Goal: Navigation & Orientation: Find specific page/section

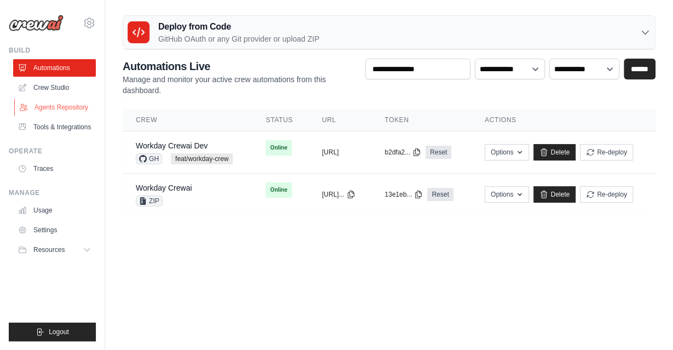
click at [49, 114] on link "Agents Repository" at bounding box center [55, 108] width 83 height 18
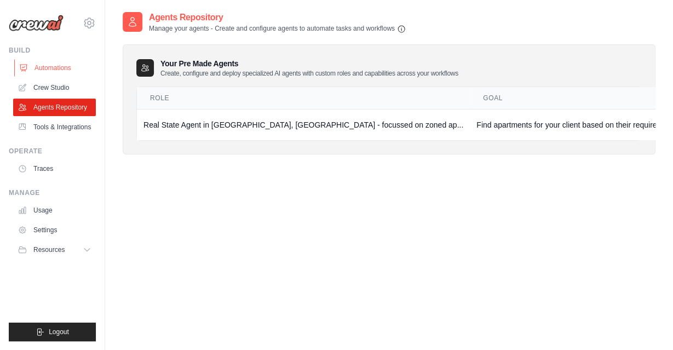
click at [57, 60] on link "Automations" at bounding box center [55, 68] width 83 height 18
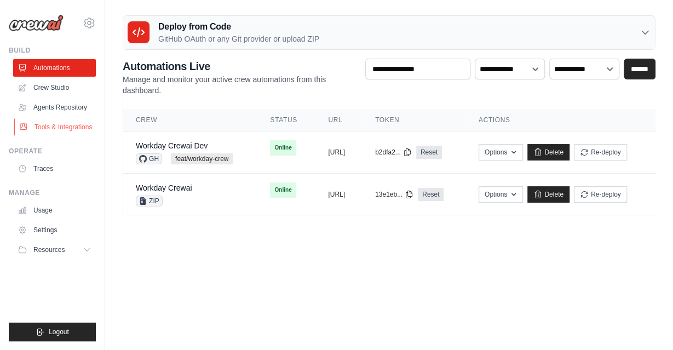
click at [71, 128] on link "Tools & Integrations" at bounding box center [55, 127] width 83 height 18
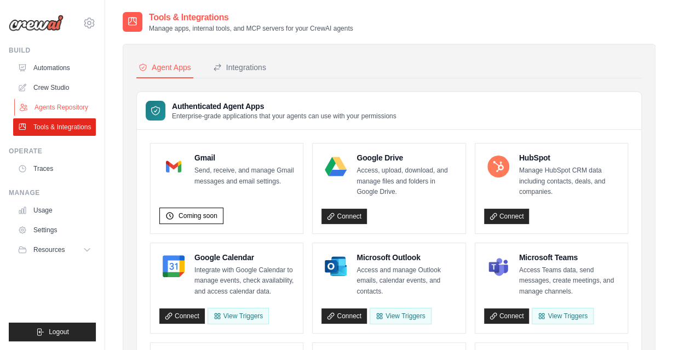
click at [71, 108] on link "Agents Repository" at bounding box center [55, 108] width 83 height 18
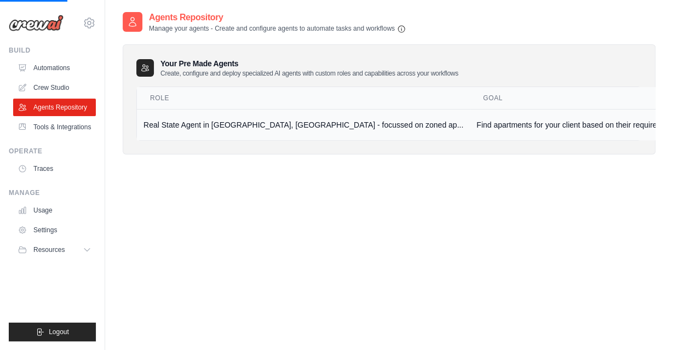
click at [187, 130] on td "Real State Agent in [GEOGRAPHIC_DATA], [GEOGRAPHIC_DATA] - focussed on zoned ap…" at bounding box center [303, 124] width 333 height 31
click at [576, 119] on td "Find apartments for your client based on their requirements" at bounding box center [577, 124] width 214 height 31
click at [571, 125] on td "Find apartments for your client based on their requirements" at bounding box center [577, 124] width 214 height 31
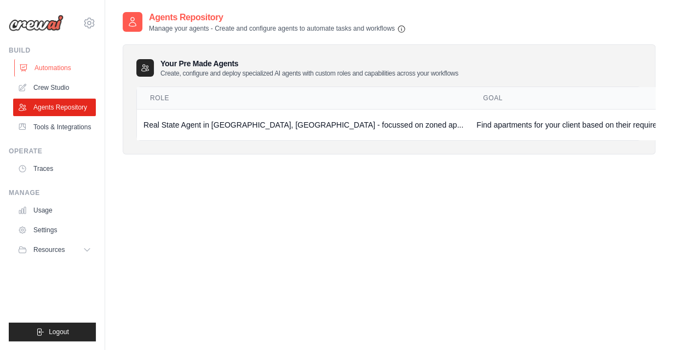
click at [59, 71] on link "Automations" at bounding box center [55, 68] width 83 height 18
click at [59, 69] on link "Automations" at bounding box center [55, 68] width 83 height 18
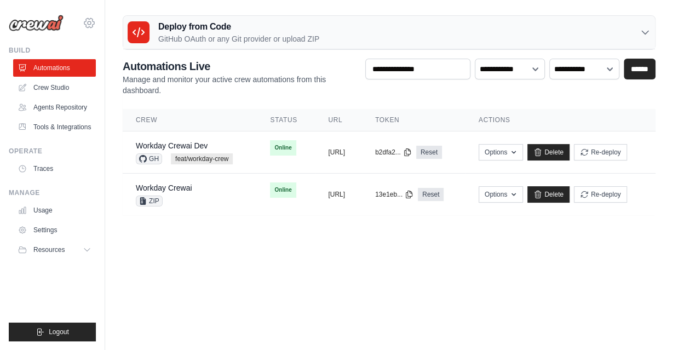
click at [87, 19] on icon at bounding box center [89, 22] width 10 height 9
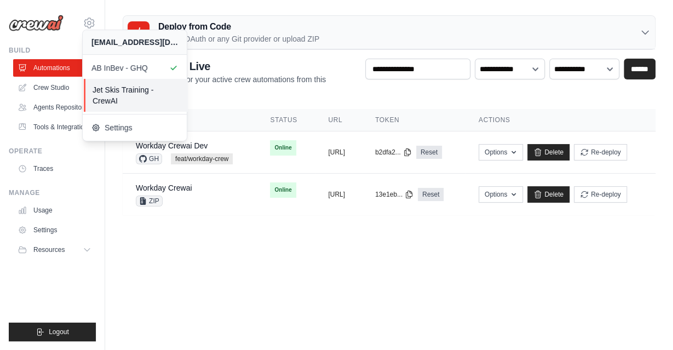
click at [120, 93] on span "Jet Skis Training - CrewAI" at bounding box center [136, 95] width 87 height 22
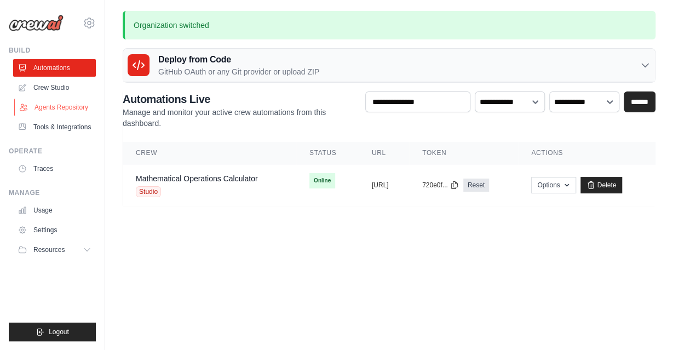
click at [53, 111] on link "Agents Repository" at bounding box center [55, 108] width 83 height 18
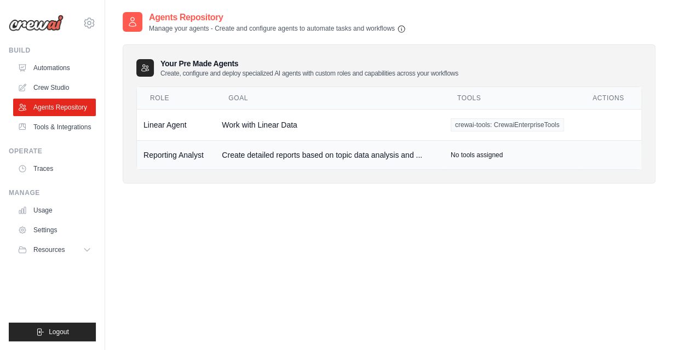
click at [349, 147] on td "Create detailed reports based on topic data analysis and ..." at bounding box center [329, 154] width 229 height 29
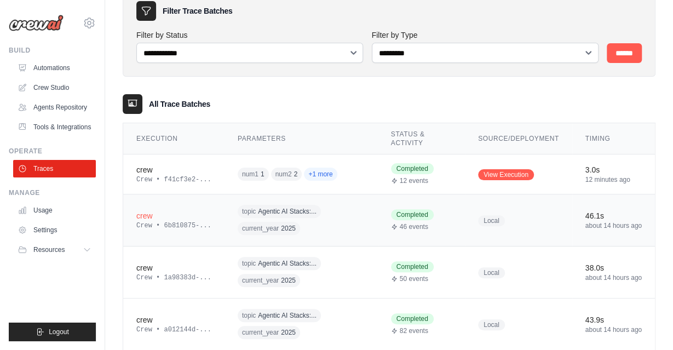
scroll to position [57, 0]
click at [95, 27] on icon at bounding box center [89, 22] width 13 height 13
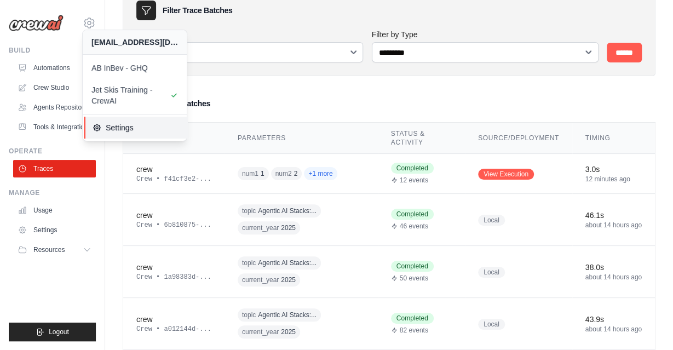
click at [118, 126] on span "Settings" at bounding box center [136, 127] width 87 height 11
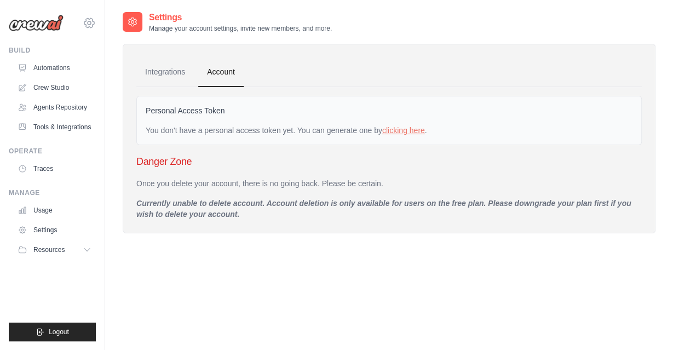
click at [90, 24] on icon at bounding box center [89, 22] width 3 height 3
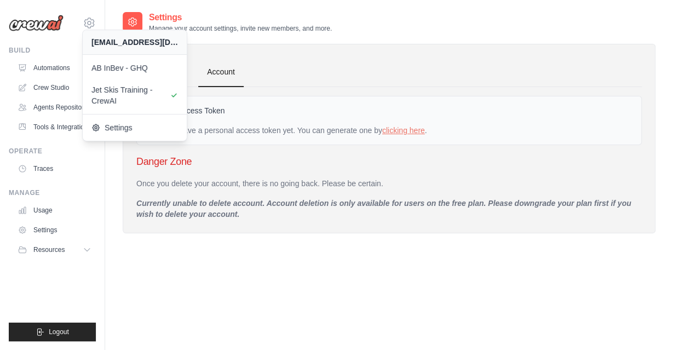
click at [396, 228] on div "Integrations Account Personal Access Token You don't have a personal access tok…" at bounding box center [389, 138] width 533 height 189
